Goal: Find specific page/section: Find specific page/section

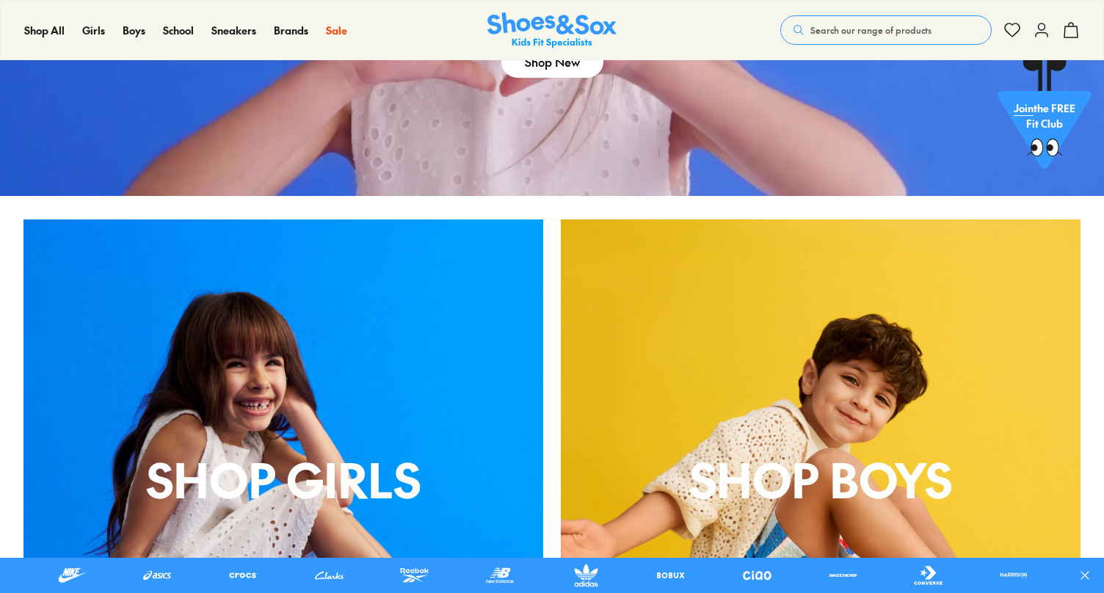
scroll to position [604, 0]
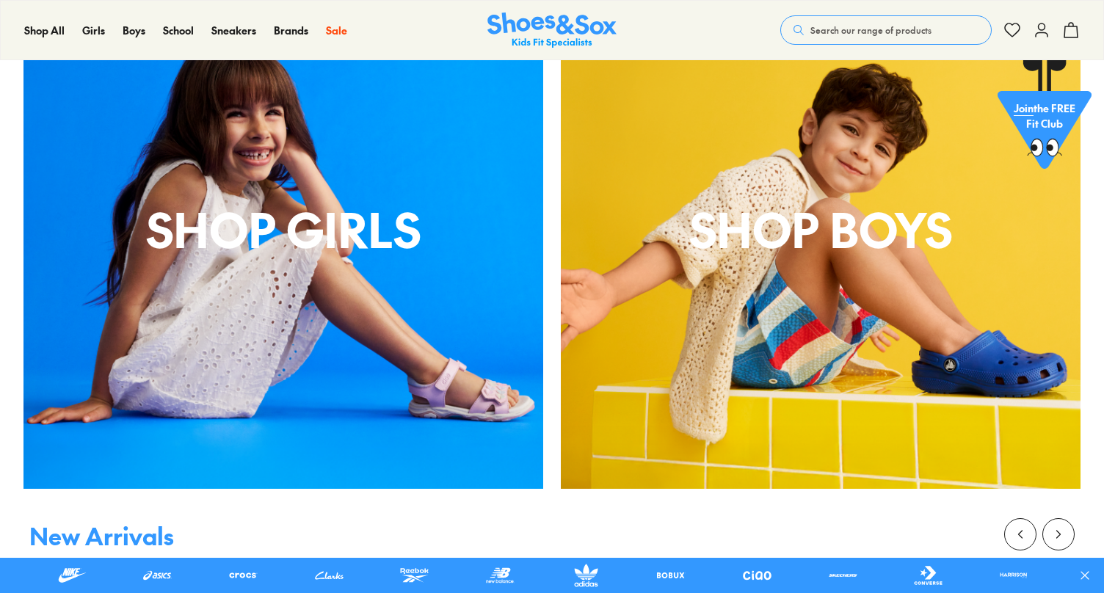
click at [689, 429] on div "shop boys" at bounding box center [821, 229] width 520 height 520
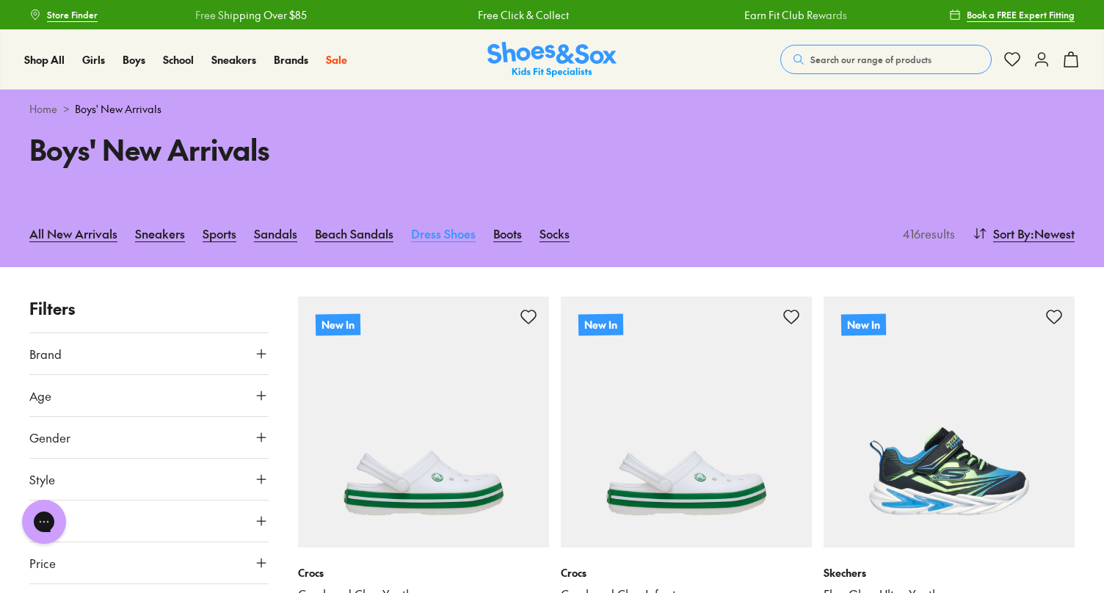
click at [432, 223] on link "Dress Shoes" at bounding box center [443, 233] width 65 height 32
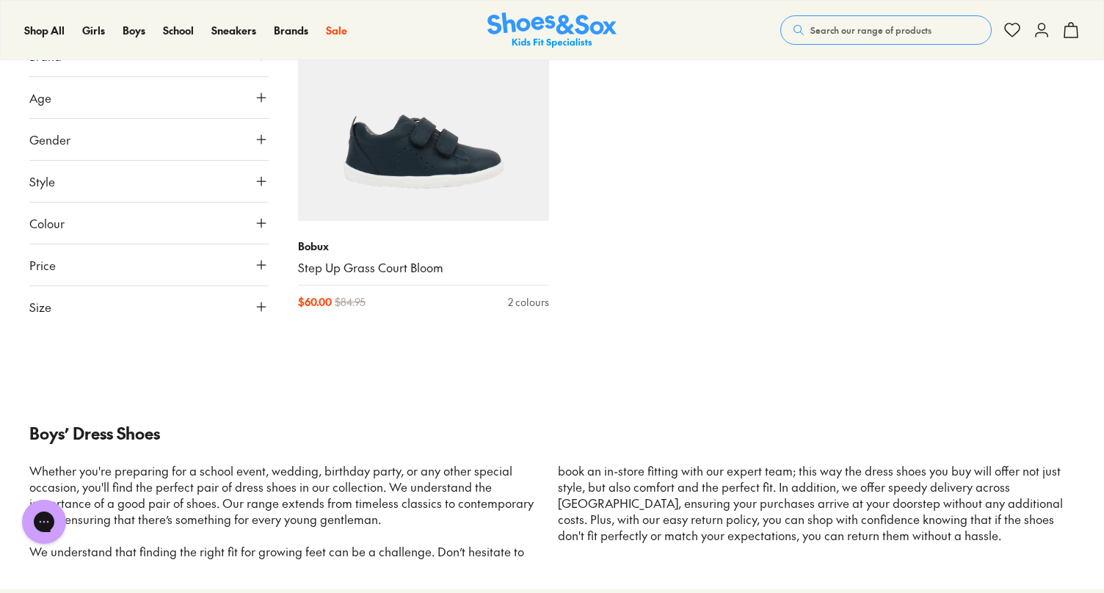
scroll to position [3022, 0]
